Goal: Navigation & Orientation: Understand site structure

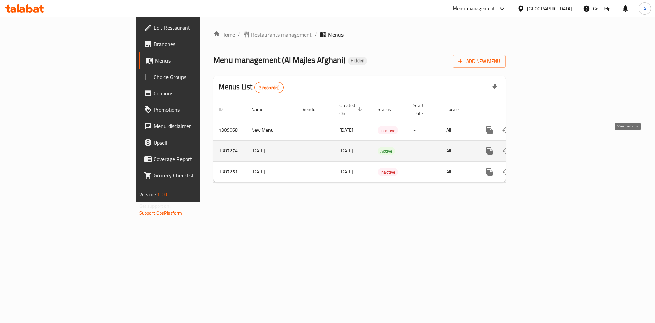
click at [547, 144] on link "enhanced table" at bounding box center [539, 151] width 16 height 16
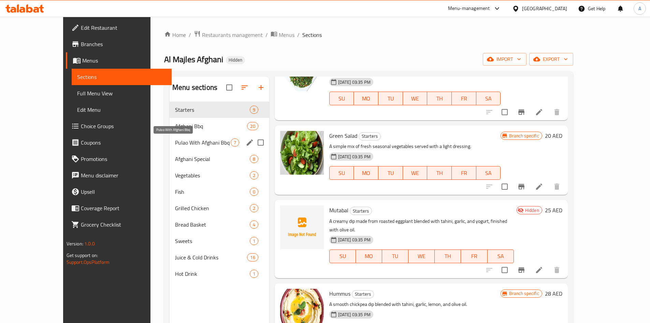
click at [182, 141] on span "Pulao With Afghani Bbq" at bounding box center [203, 142] width 56 height 8
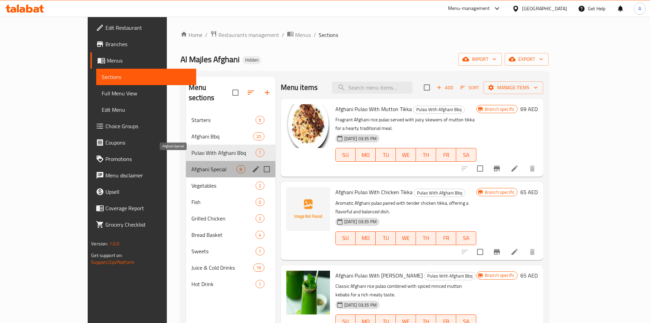
click at [191, 165] on span "Afghani Special" at bounding box center [213, 169] width 45 height 8
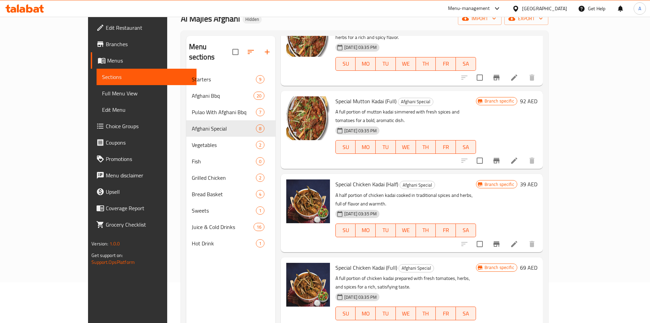
scroll to position [96, 0]
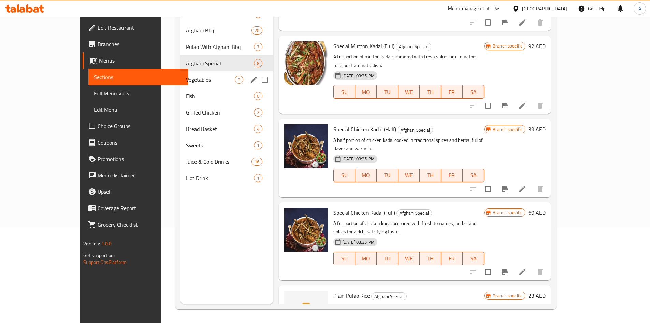
click at [181, 84] on div "Vegetables 2" at bounding box center [227, 79] width 92 height 16
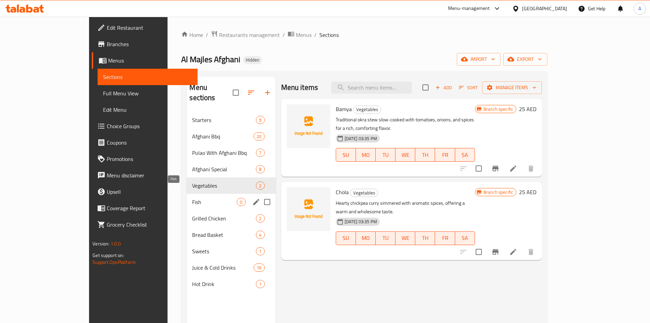
click at [192, 198] on span "Fish" at bounding box center [214, 202] width 45 height 8
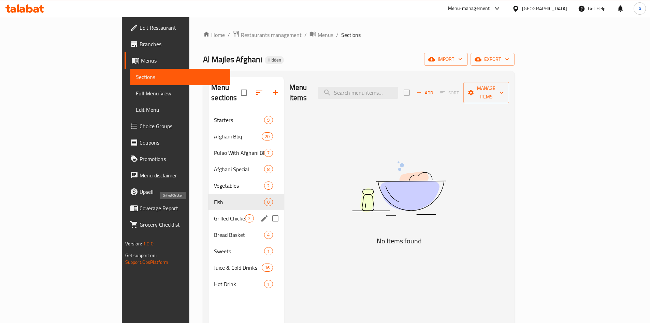
click at [214, 214] on span "Grilled Chicken" at bounding box center [229, 218] width 31 height 8
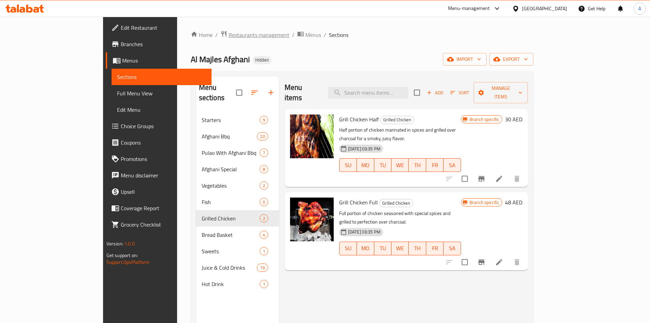
click at [229, 35] on span "Restaurants management" at bounding box center [259, 35] width 61 height 8
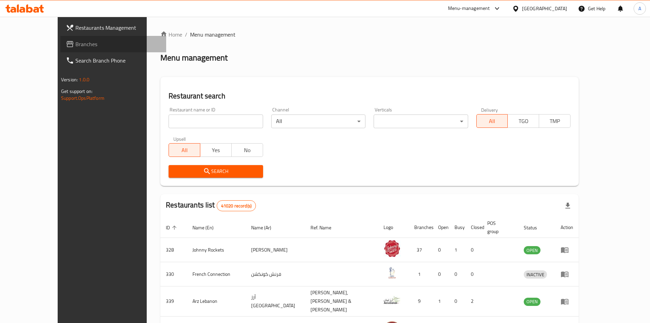
click at [75, 45] on span "Branches" at bounding box center [117, 44] width 85 height 8
